Goal: Information Seeking & Learning: Learn about a topic

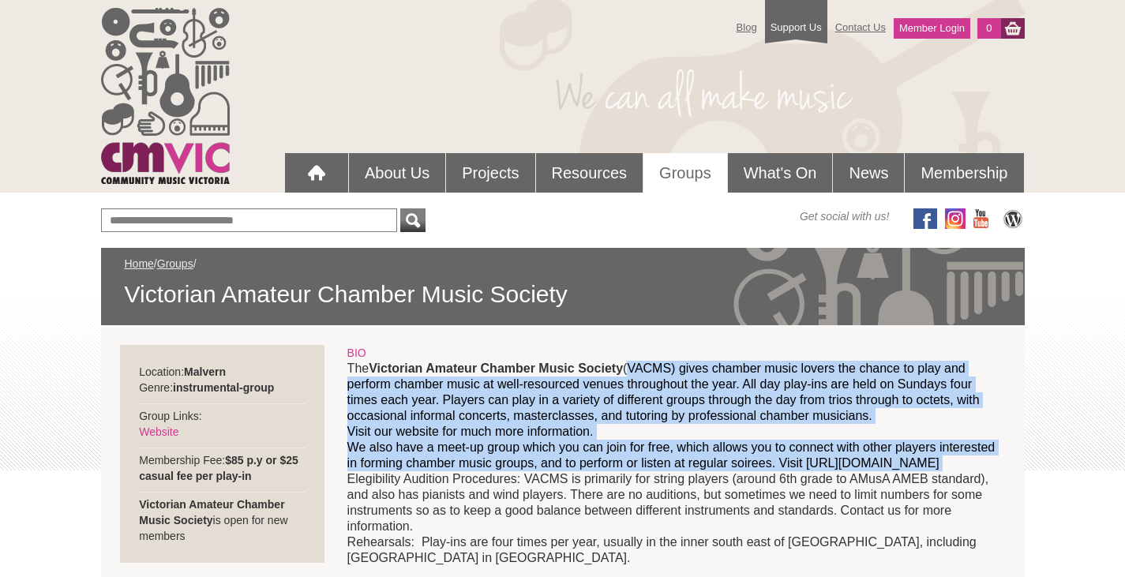
drag, startPoint x: 630, startPoint y: 365, endPoint x: 600, endPoint y: 476, distance: 114.5
click at [600, 476] on p "The Victorian Amateur Chamber Music Society (VACMS) gives chamber music lovers …" at bounding box center [675, 463] width 657 height 205
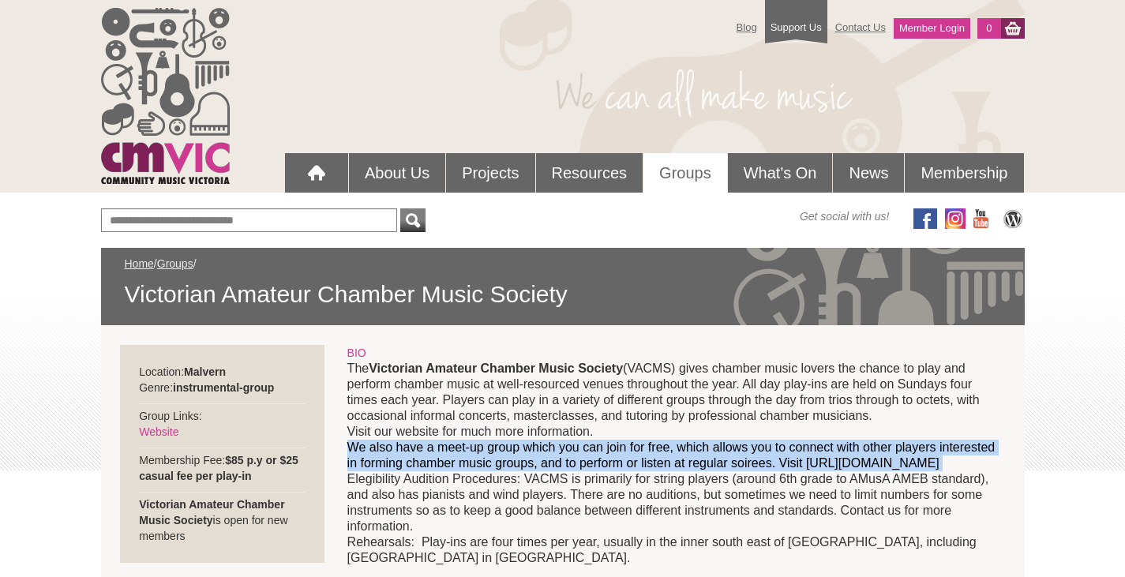
click at [600, 476] on p "The Victorian Amateur Chamber Music Society (VACMS) gives chamber music lovers …" at bounding box center [675, 463] width 657 height 205
click at [580, 479] on p "The Victorian Amateur Chamber Music Society (VACMS) gives chamber music lovers …" at bounding box center [675, 463] width 657 height 205
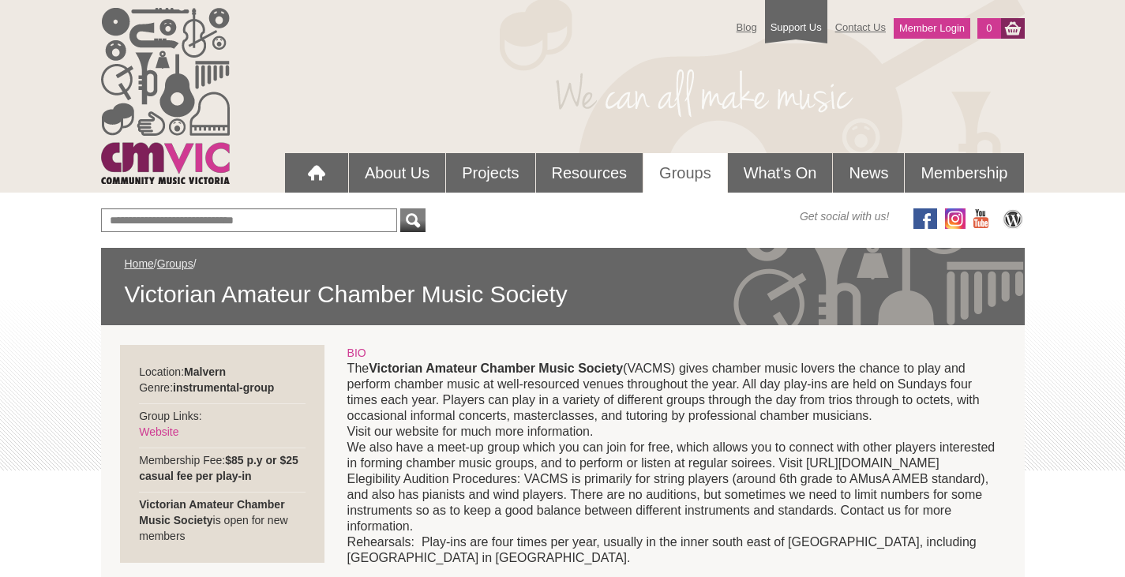
scroll to position [79, 0]
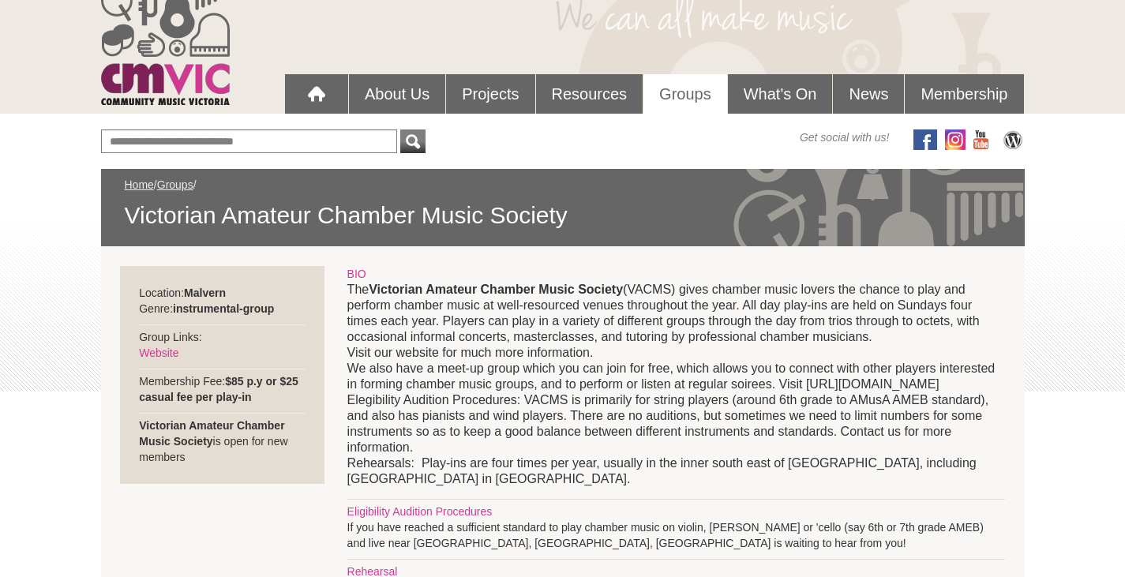
click at [586, 468] on p "The Victorian Amateur Chamber Music Society (VACMS) gives chamber music lovers …" at bounding box center [675, 384] width 657 height 205
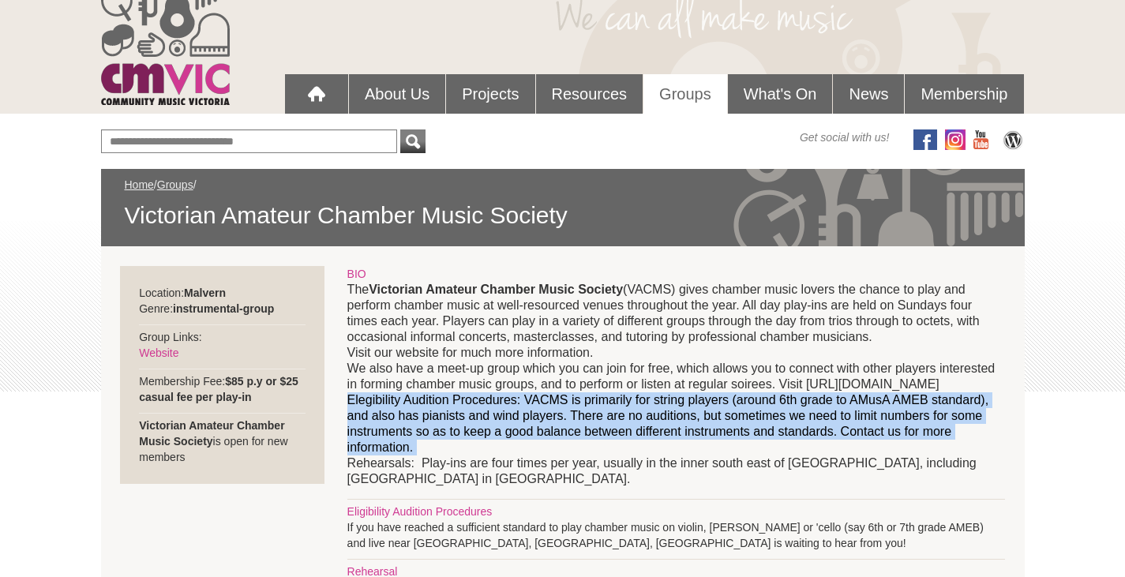
click at [586, 468] on p "The Victorian Amateur Chamber Music Society (VACMS) gives chamber music lovers …" at bounding box center [675, 384] width 657 height 205
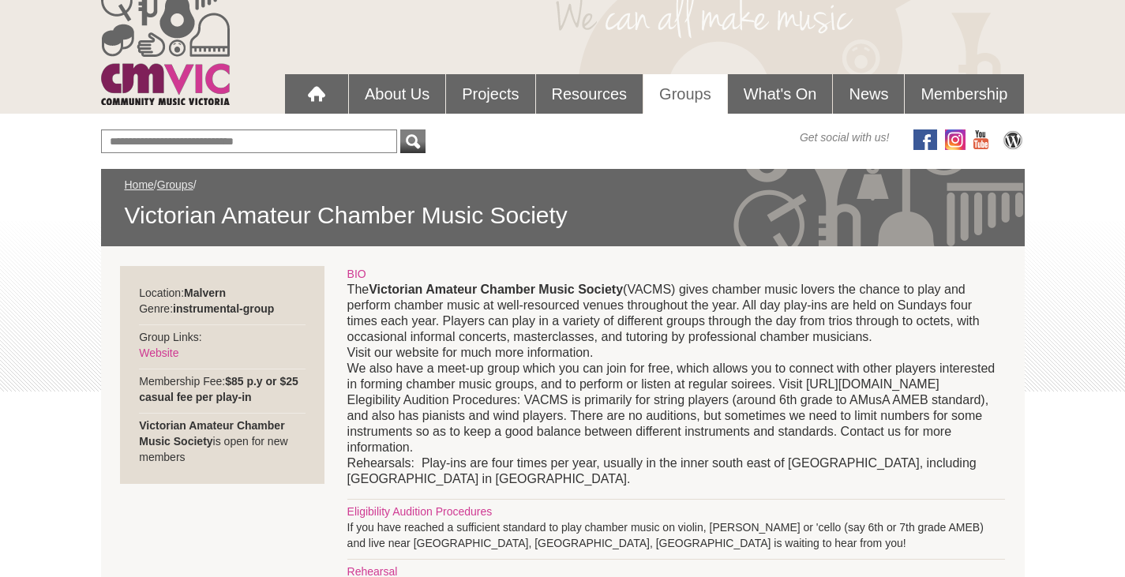
click at [564, 484] on p "The Victorian Amateur Chamber Music Society (VACMS) gives chamber music lovers …" at bounding box center [675, 384] width 657 height 205
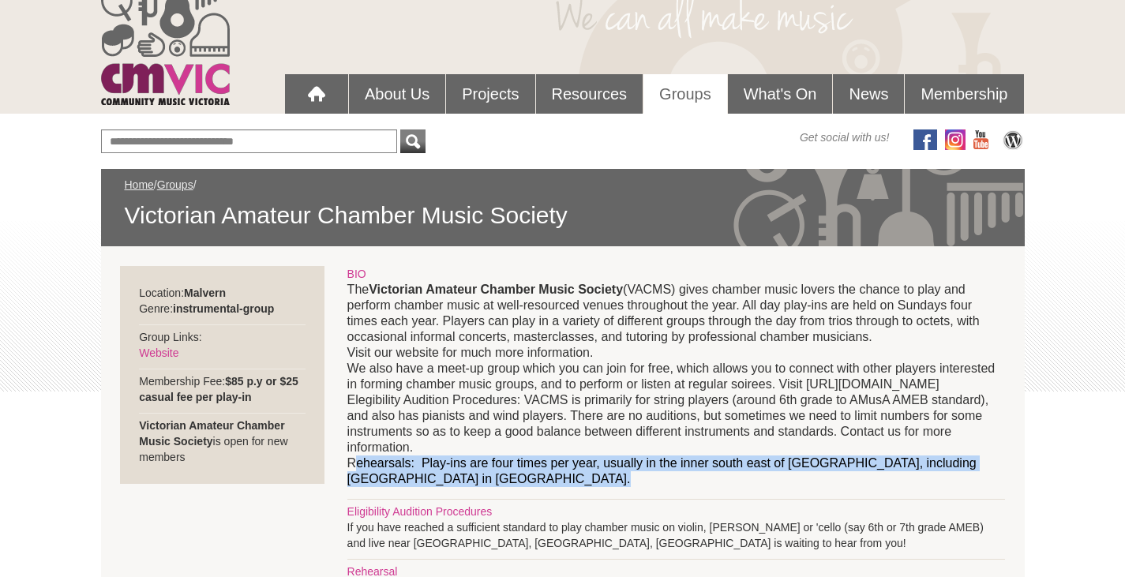
click at [564, 484] on p "The Victorian Amateur Chamber Music Society (VACMS) gives chamber music lovers …" at bounding box center [675, 384] width 657 height 205
click at [541, 486] on p "The Victorian Amateur Chamber Music Society (VACMS) gives chamber music lovers …" at bounding box center [675, 384] width 657 height 205
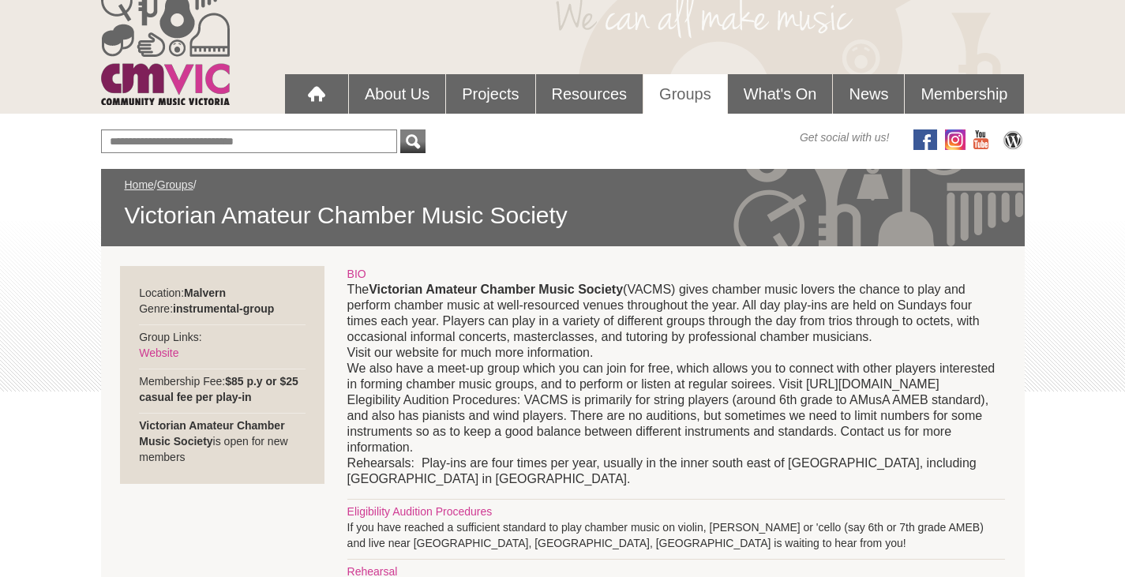
click at [541, 486] on p "The Victorian Amateur Chamber Music Society (VACMS) gives chamber music lovers …" at bounding box center [675, 384] width 657 height 205
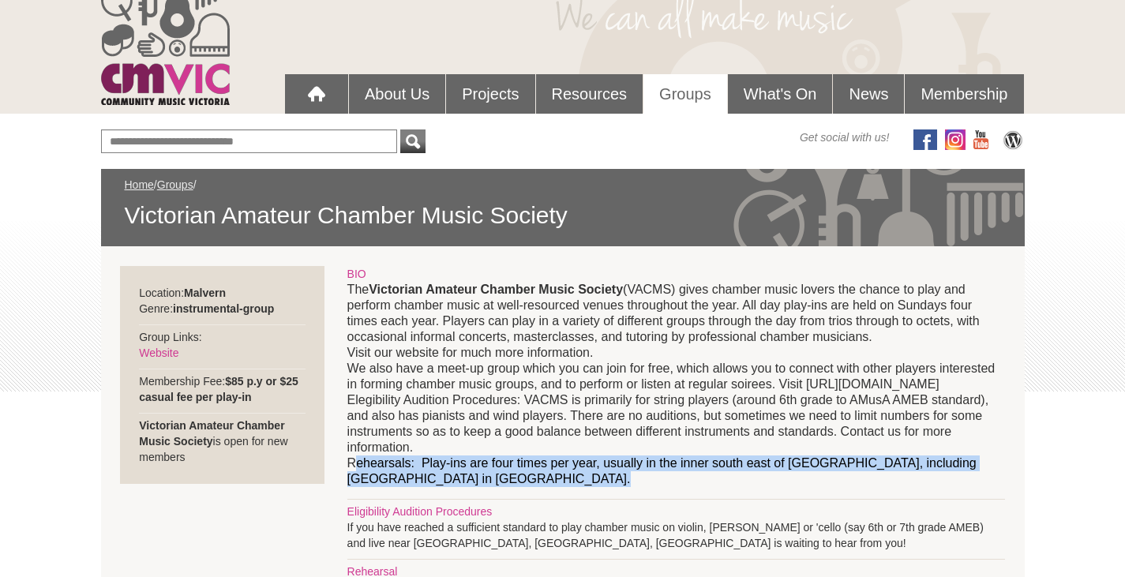
click at [541, 486] on p "The Victorian Amateur Chamber Music Society (VACMS) gives chamber music lovers …" at bounding box center [675, 384] width 657 height 205
click at [532, 486] on p "The Victorian Amateur Chamber Music Society (VACMS) gives chamber music lovers …" at bounding box center [675, 384] width 657 height 205
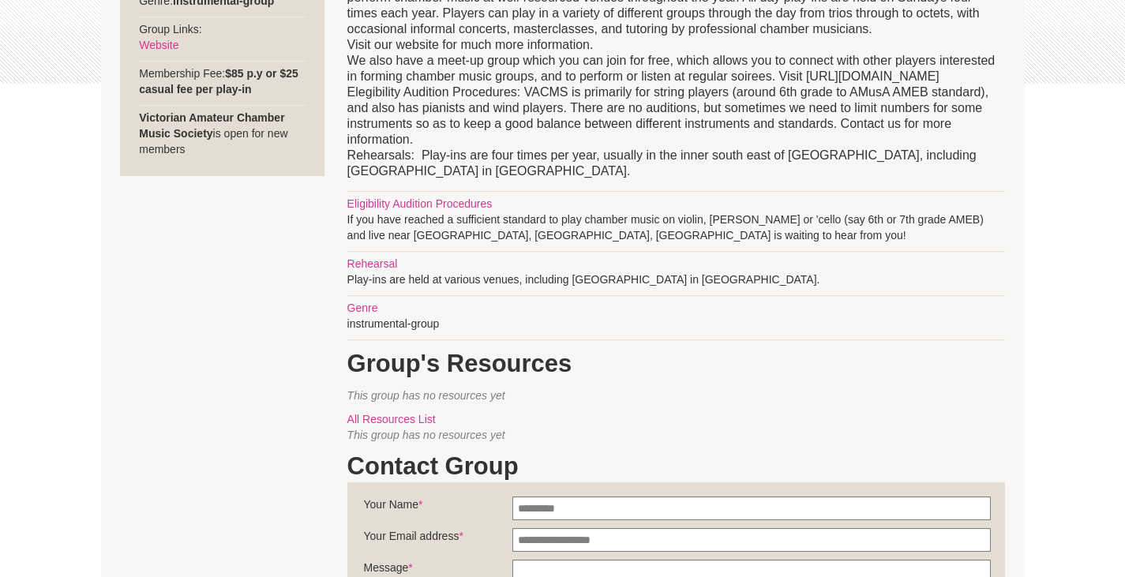
scroll to position [158, 0]
